Goal: Information Seeking & Learning: Learn about a topic

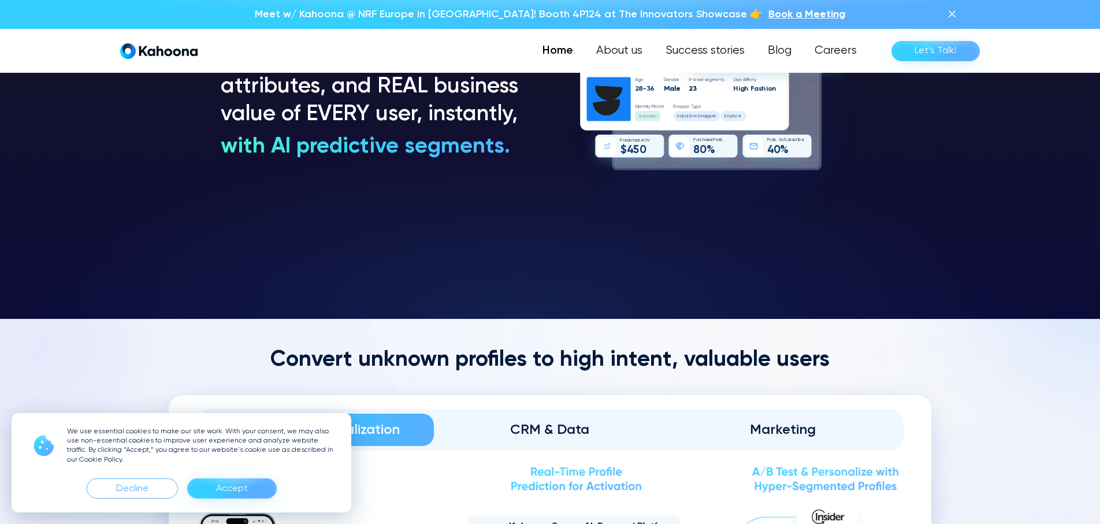
scroll to position [1076, 0]
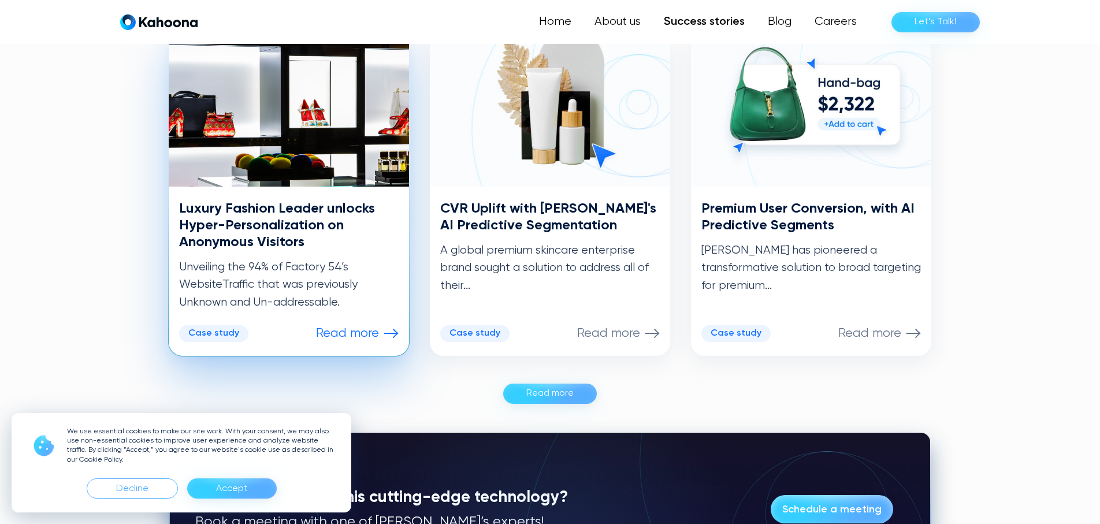
scroll to position [604, 0]
click at [366, 99] on img at bounding box center [289, 109] width 240 height 156
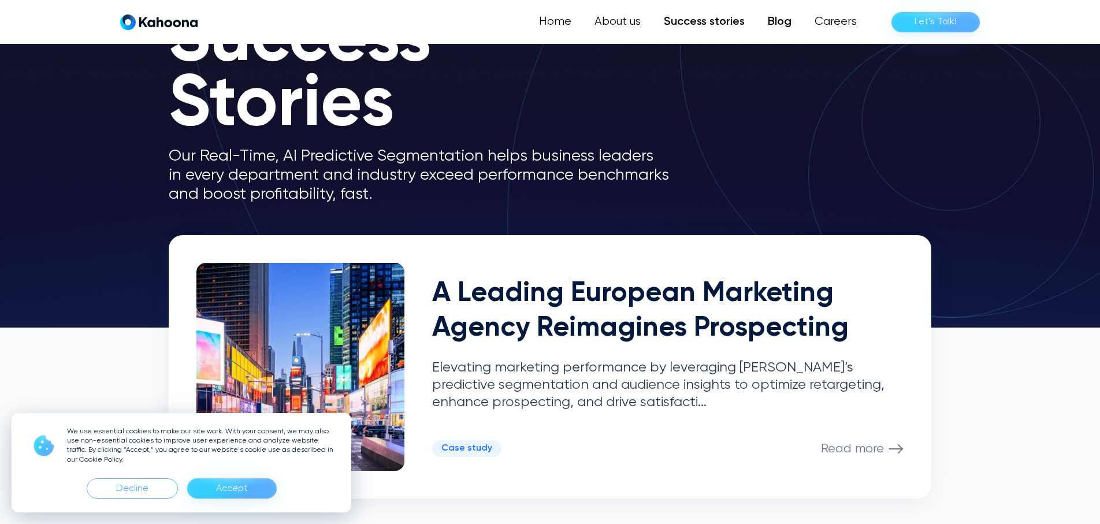
click at [782, 23] on link "Blog" at bounding box center [779, 21] width 47 height 23
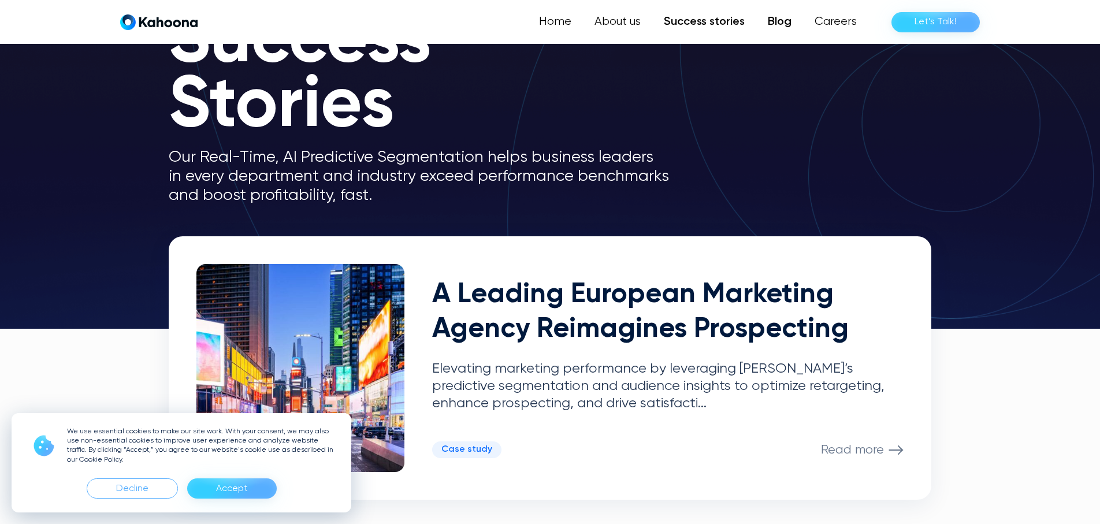
scroll to position [94, 0]
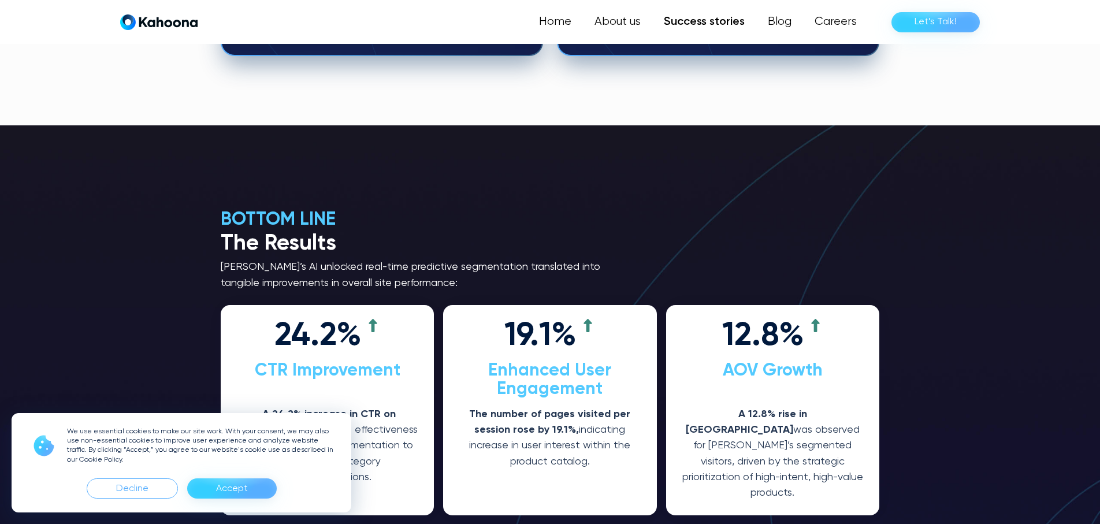
scroll to position [1627, 0]
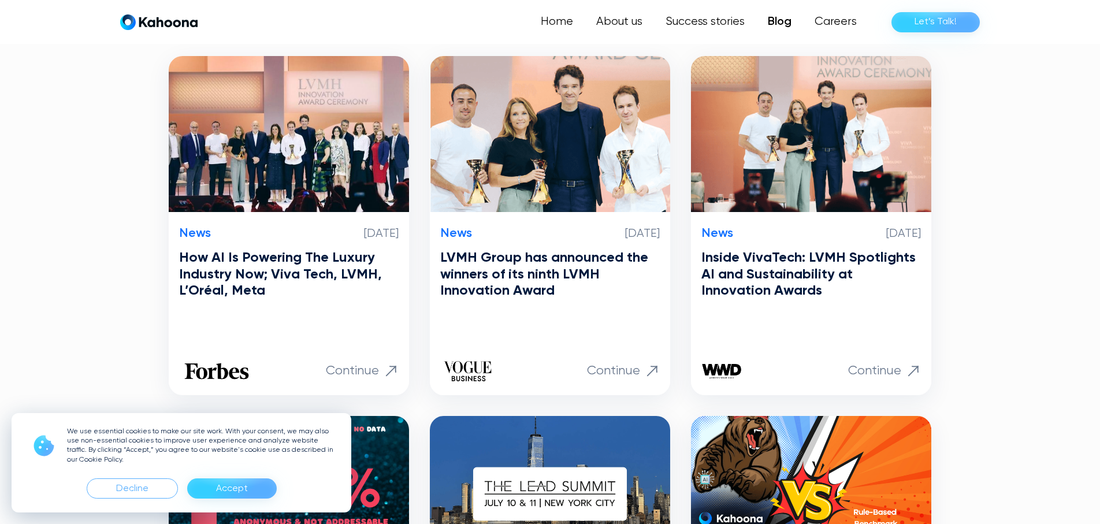
scroll to position [273, 0]
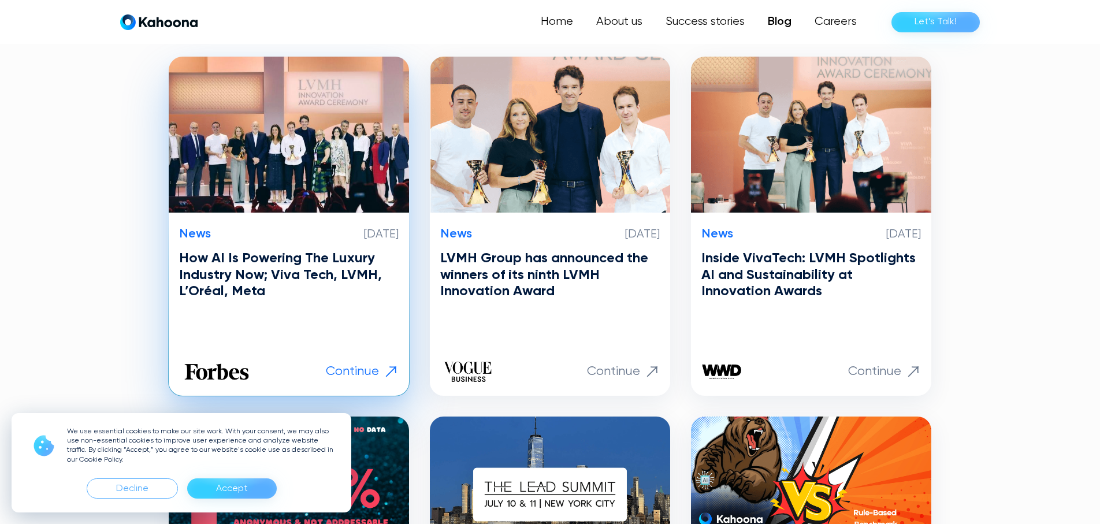
click at [288, 120] on img at bounding box center [289, 135] width 240 height 156
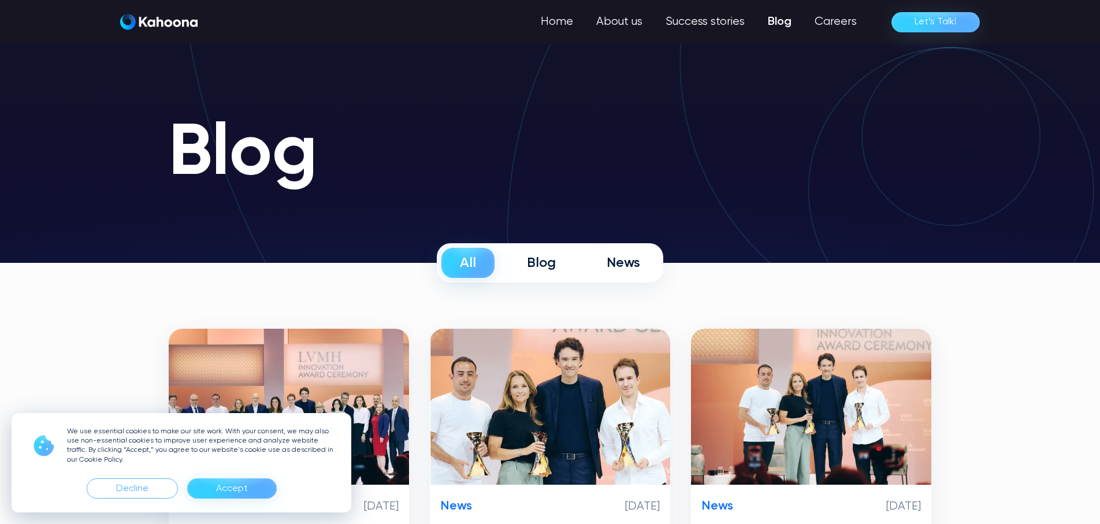
scroll to position [0, 0]
